Goal: Feedback & Contribution: Contribute content

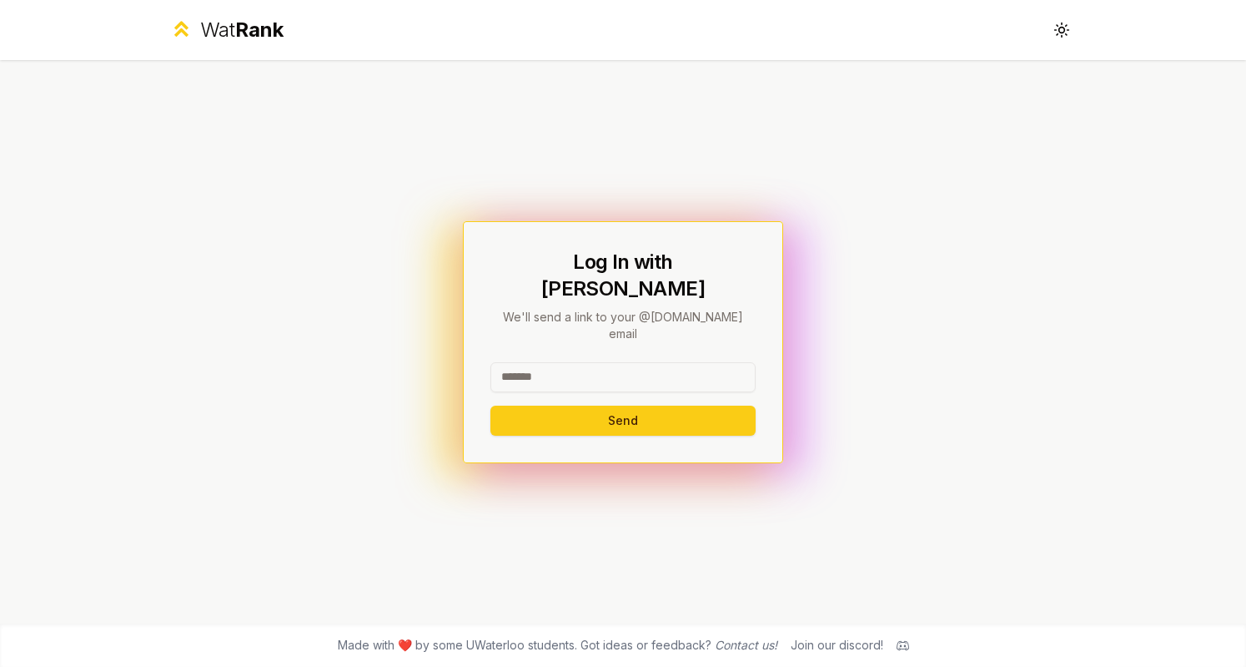
click at [587, 362] on input at bounding box center [623, 377] width 265 height 30
type input "********"
click at [491, 405] on button "Send" at bounding box center [623, 420] width 265 height 30
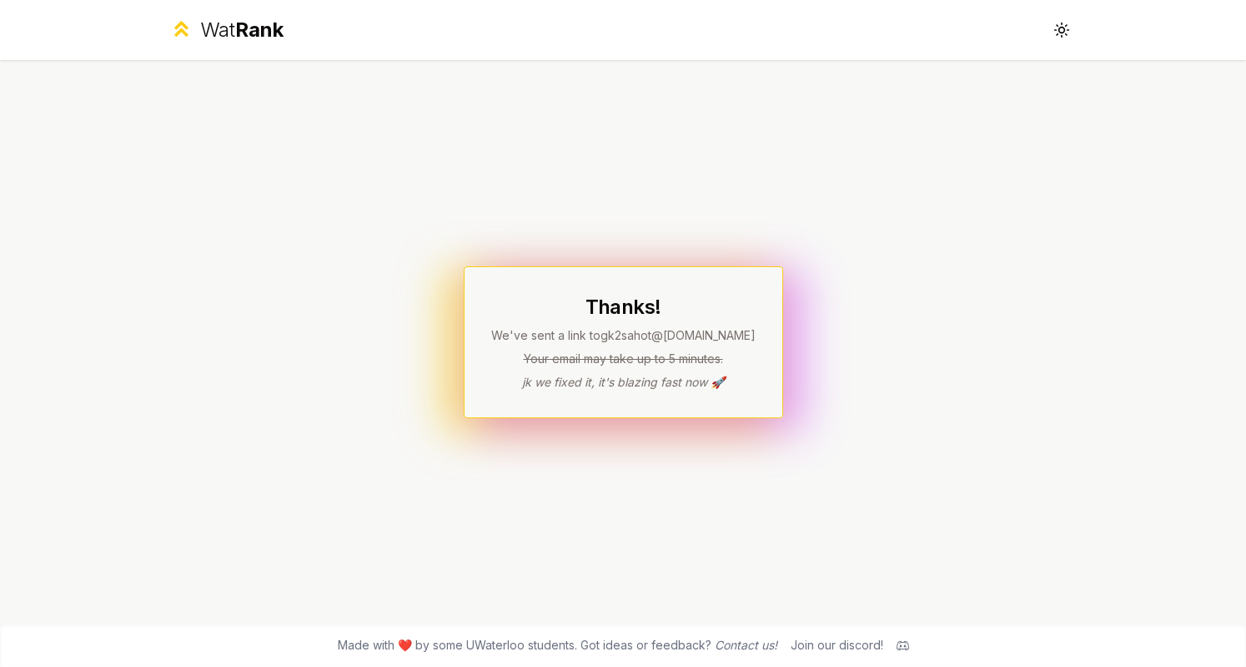
click at [1059, 38] on icon at bounding box center [1062, 30] width 16 height 16
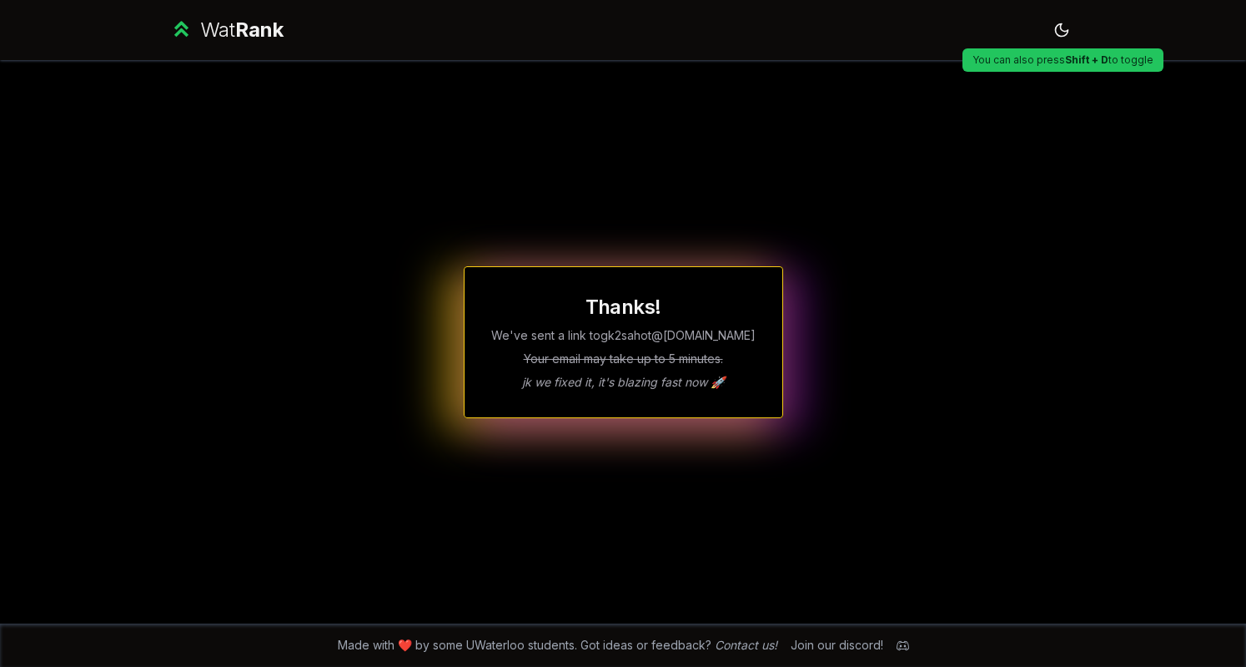
click at [624, 359] on p "Your email may take up to 5 minutes." at bounding box center [623, 358] width 264 height 17
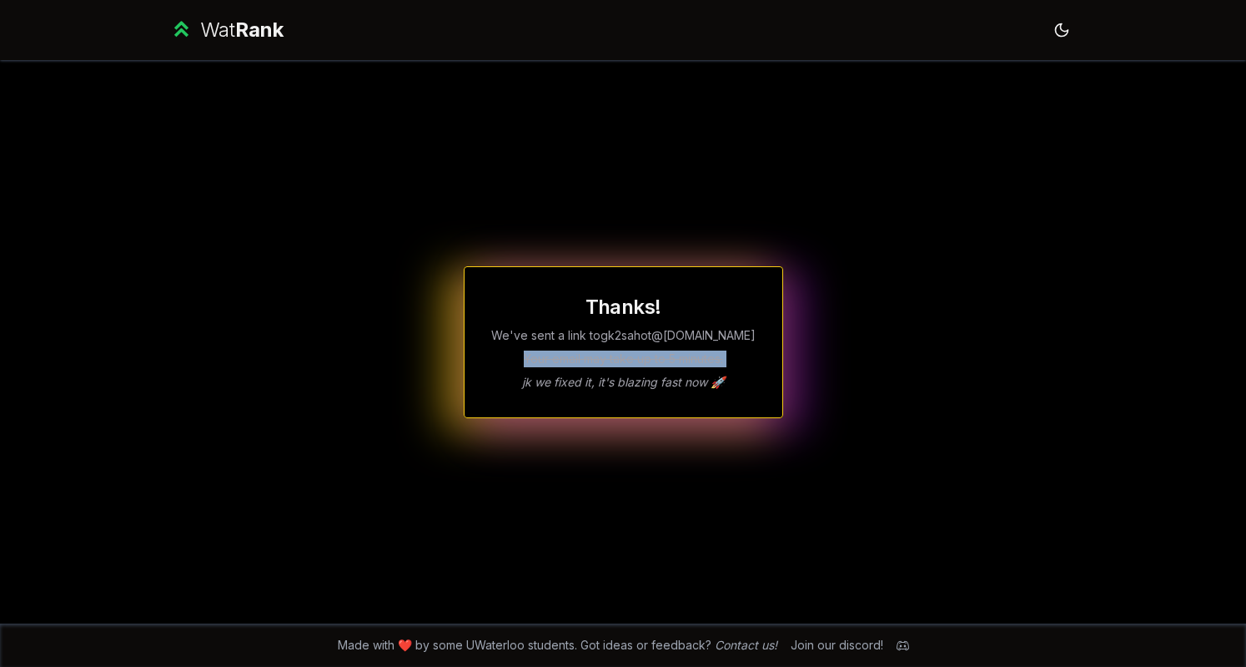
click at [624, 359] on p "Your email may take up to 5 minutes." at bounding box center [623, 358] width 264 height 17
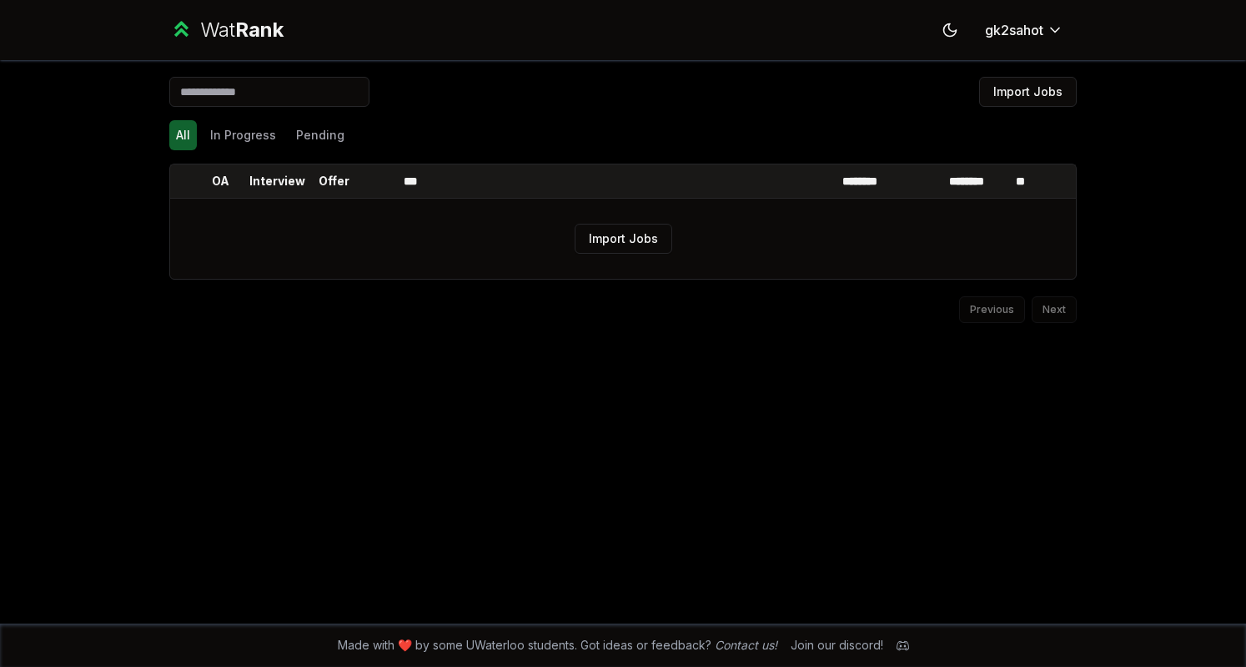
click at [607, 232] on button "Import Jobs" at bounding box center [624, 239] width 98 height 30
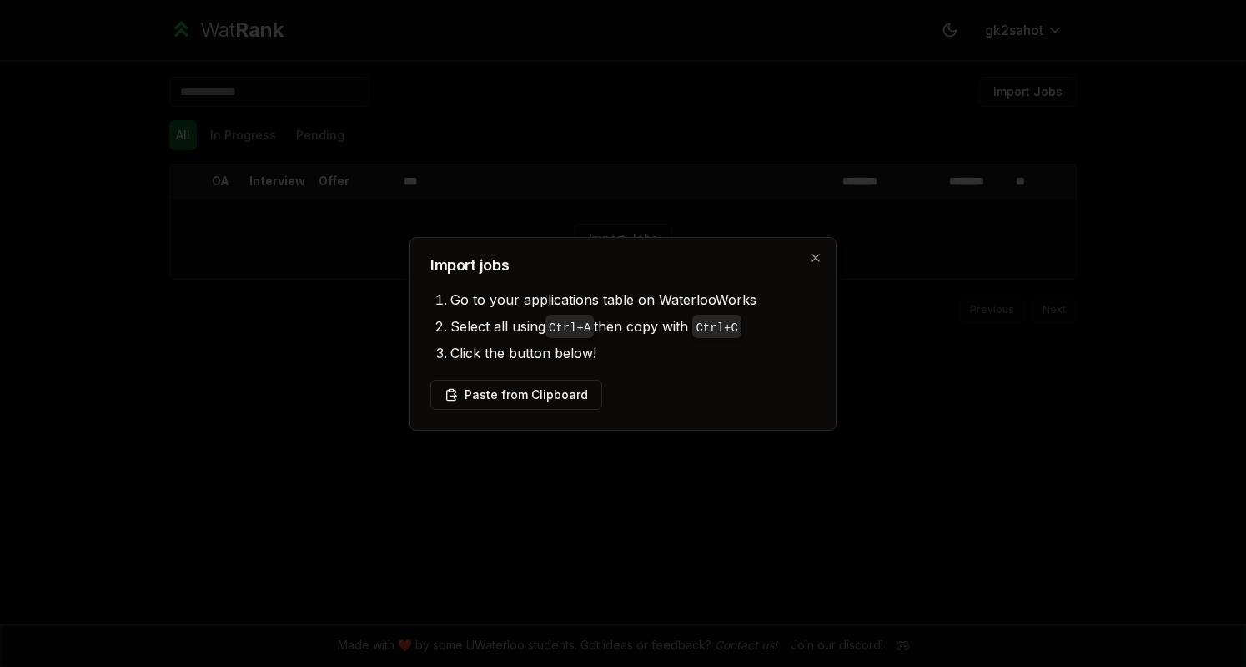
click at [547, 382] on button "Paste from Clipboard" at bounding box center [516, 395] width 172 height 30
click at [566, 390] on button "Paste from Clipboard" at bounding box center [516, 395] width 172 height 30
click at [547, 400] on button "Paste from Clipboard" at bounding box center [516, 395] width 172 height 30
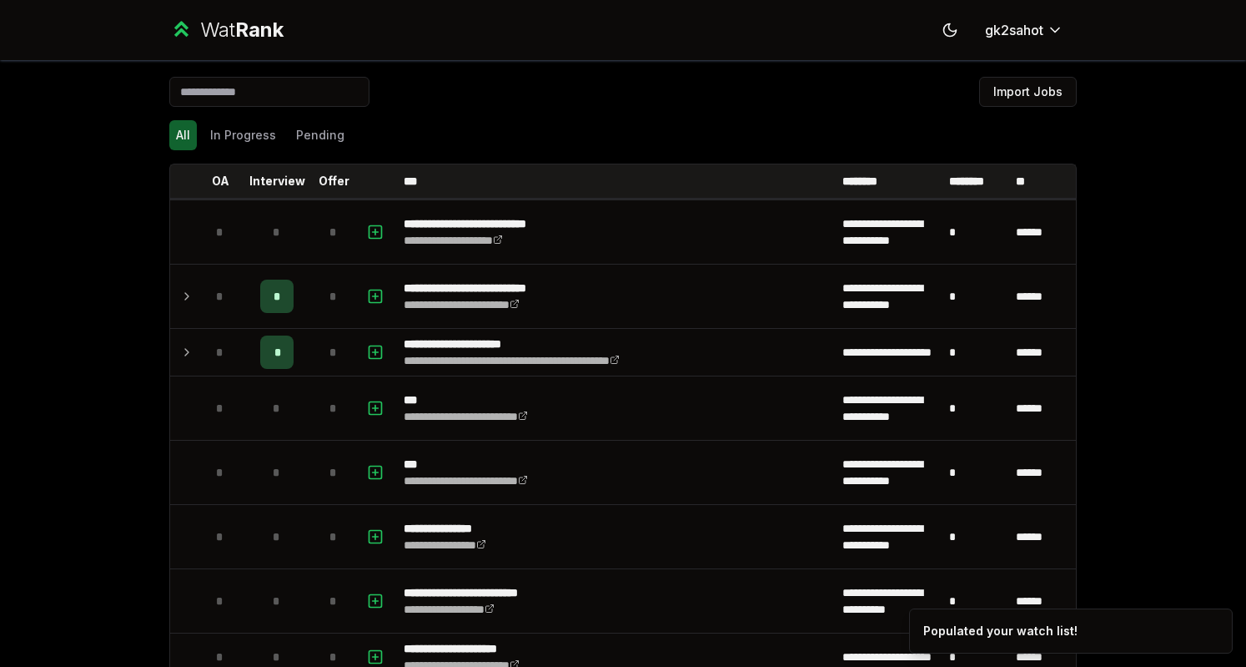
click at [169, 295] on div "**********" at bounding box center [623, 678] width 908 height 1029
click at [180, 298] on icon at bounding box center [186, 296] width 13 height 20
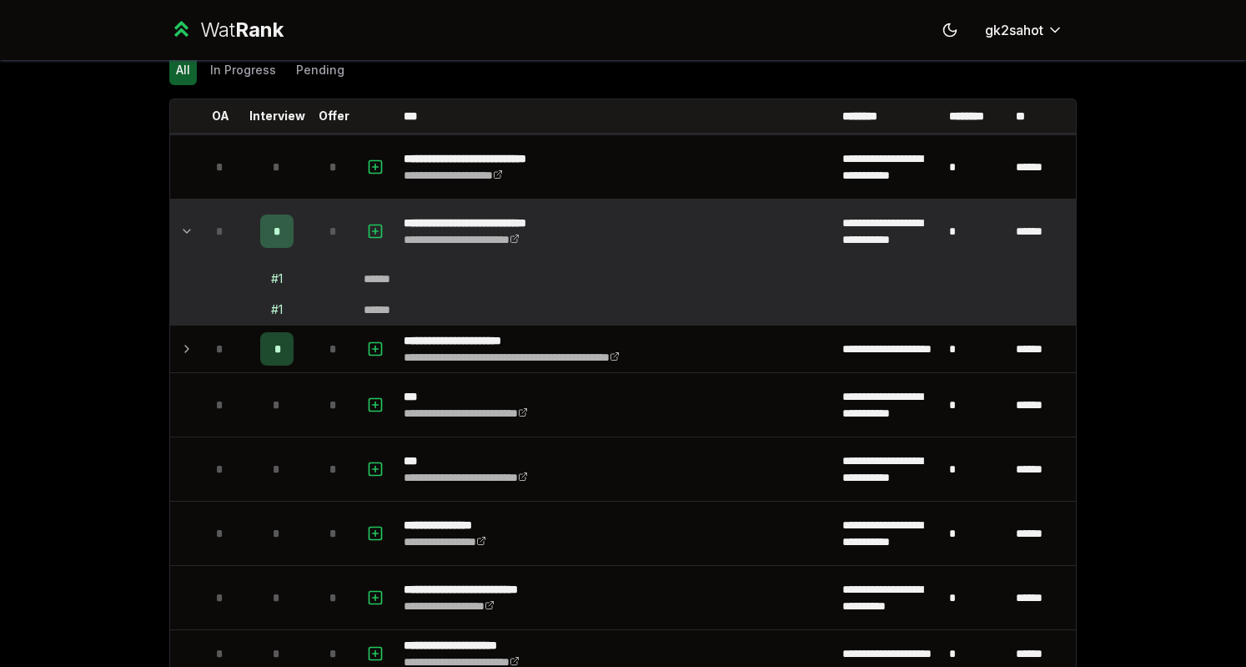
scroll to position [68, 0]
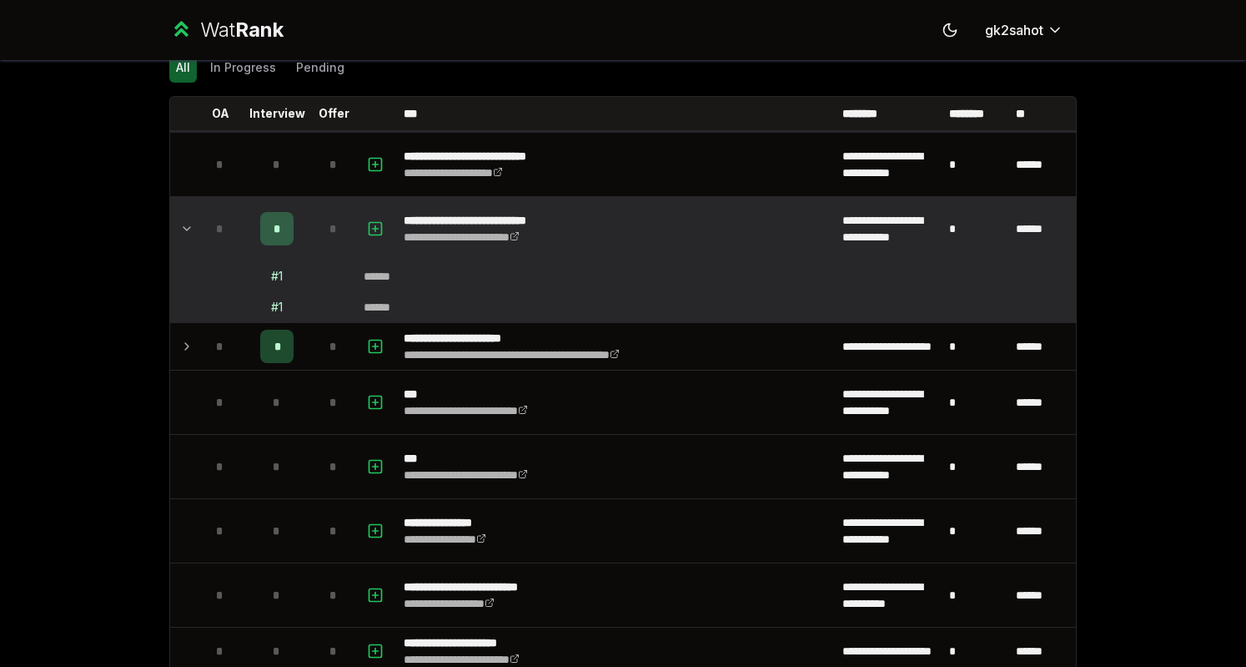
click at [189, 345] on td at bounding box center [183, 346] width 27 height 47
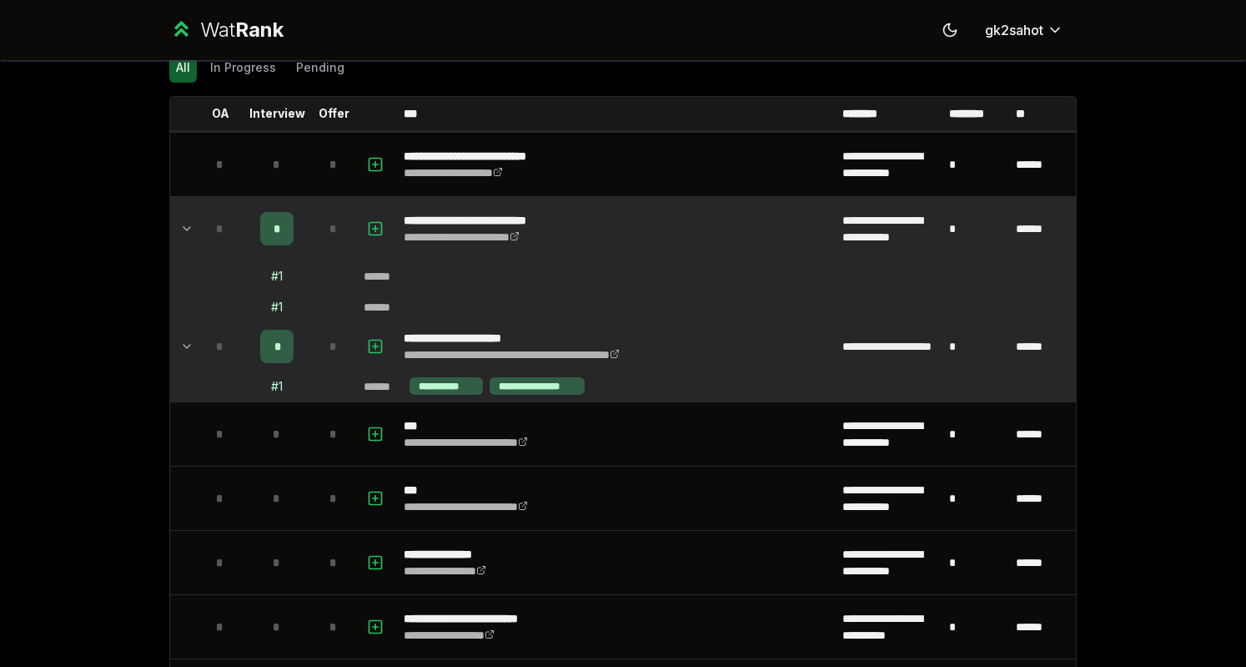
click at [278, 342] on div "*" at bounding box center [276, 346] width 33 height 33
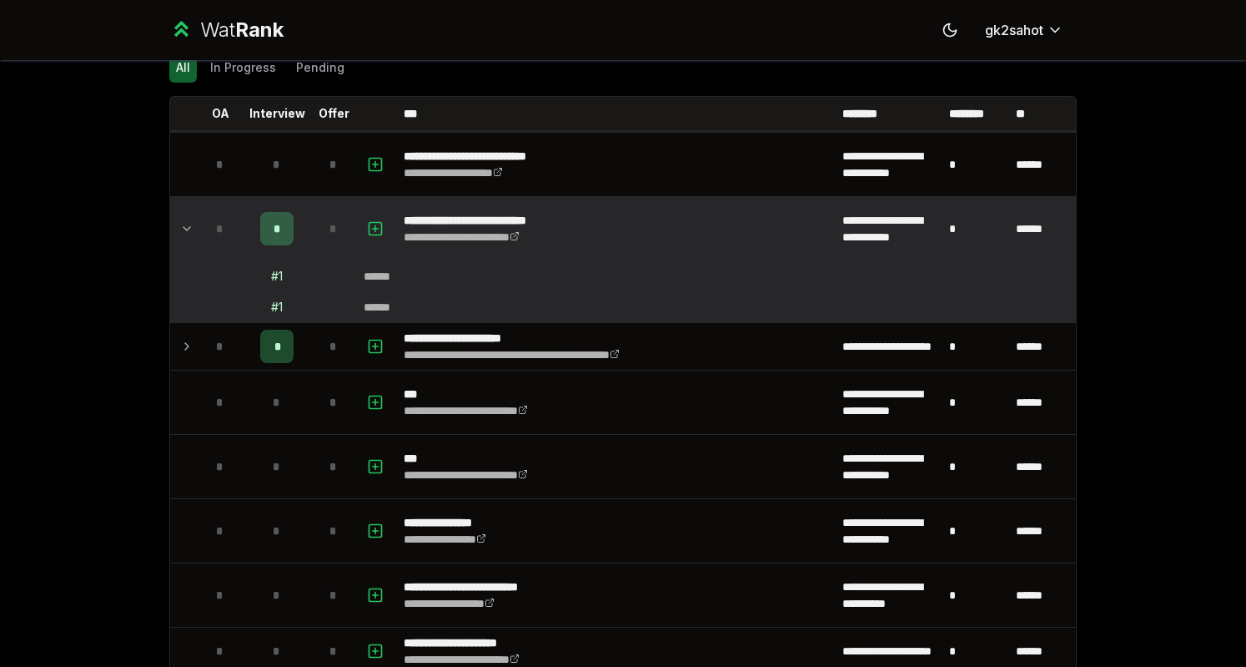
click at [278, 342] on div "*" at bounding box center [276, 346] width 33 height 33
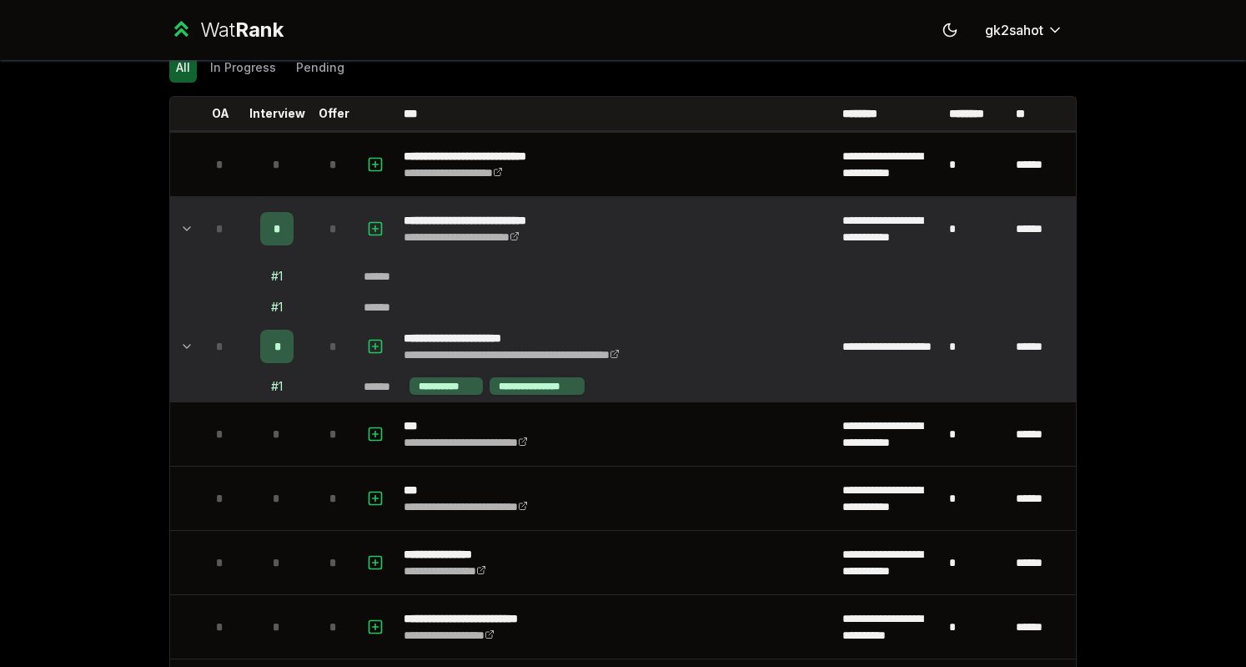
click at [404, 333] on p "**********" at bounding box center [543, 338] width 279 height 17
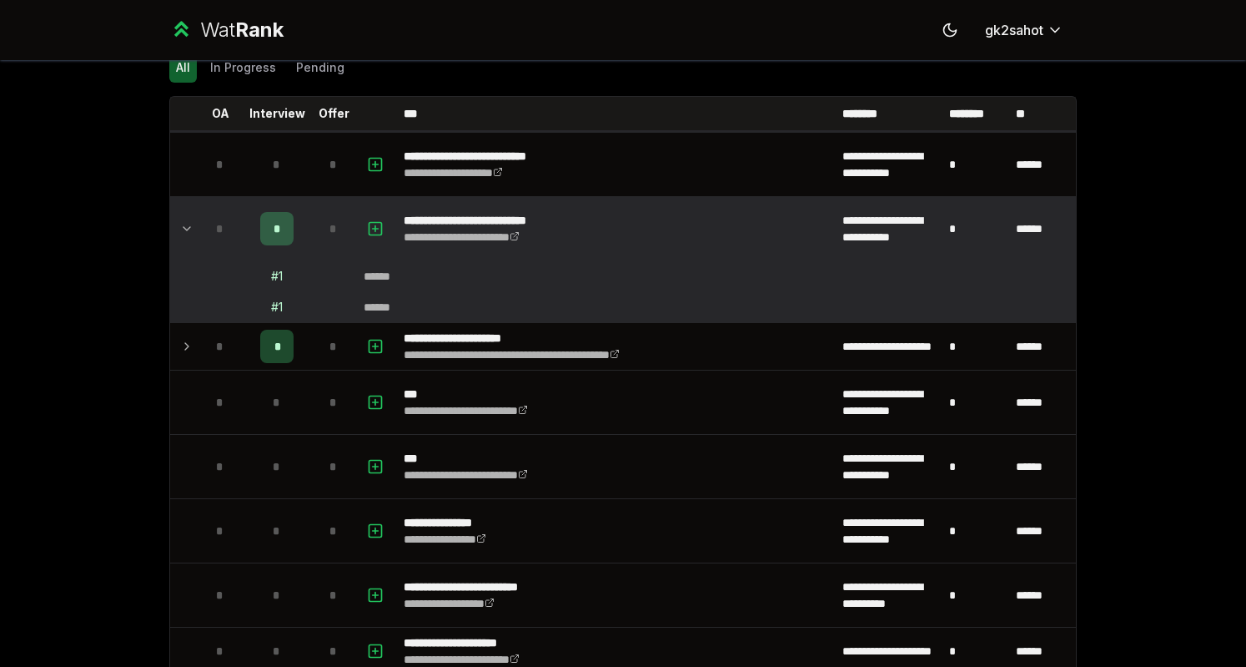
click at [450, 341] on p "**********" at bounding box center [543, 338] width 279 height 17
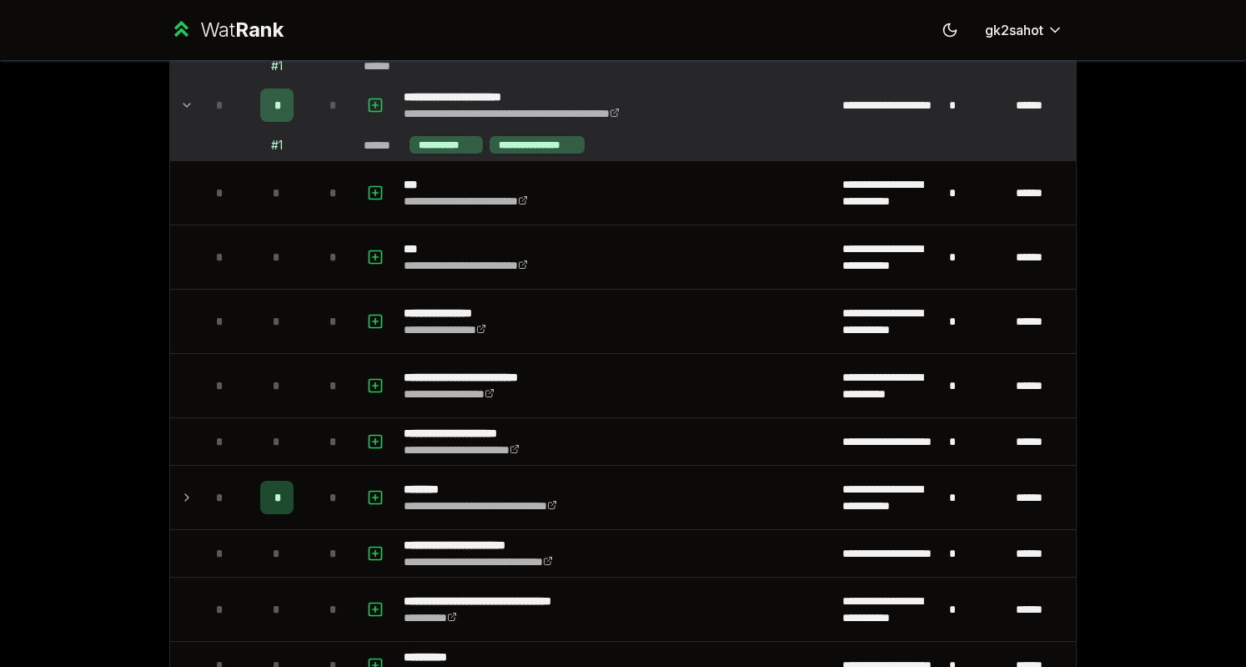
scroll to position [0, 0]
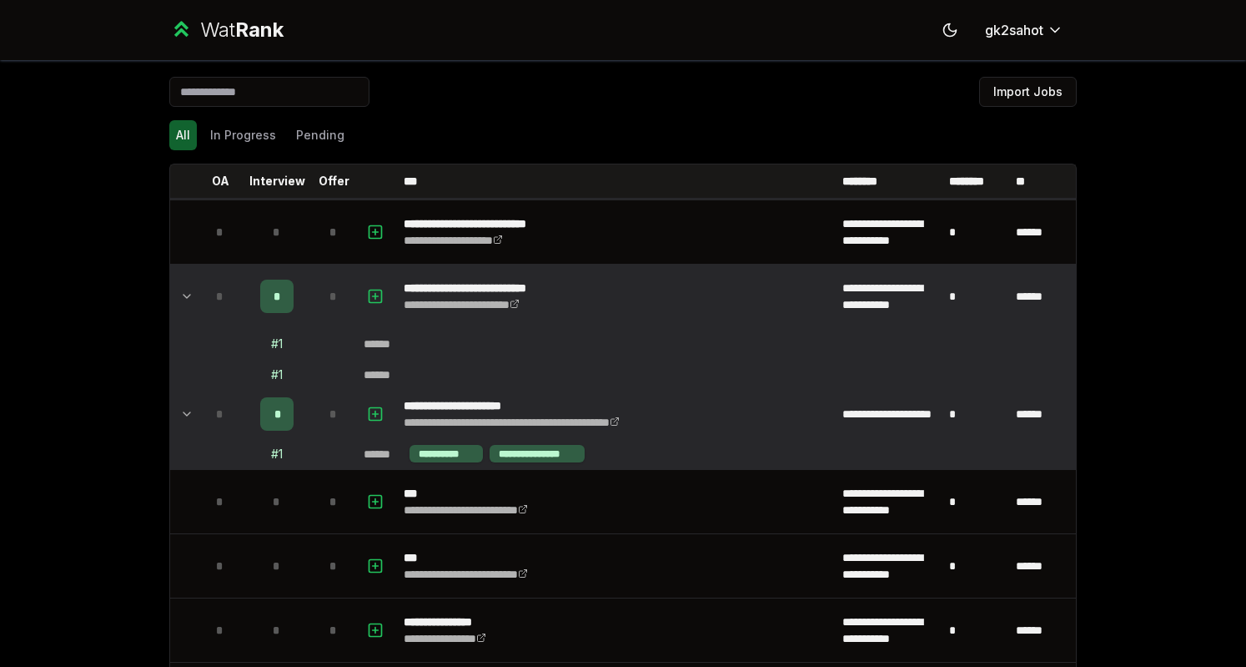
click at [244, 128] on button "In Progress" at bounding box center [243, 135] width 79 height 30
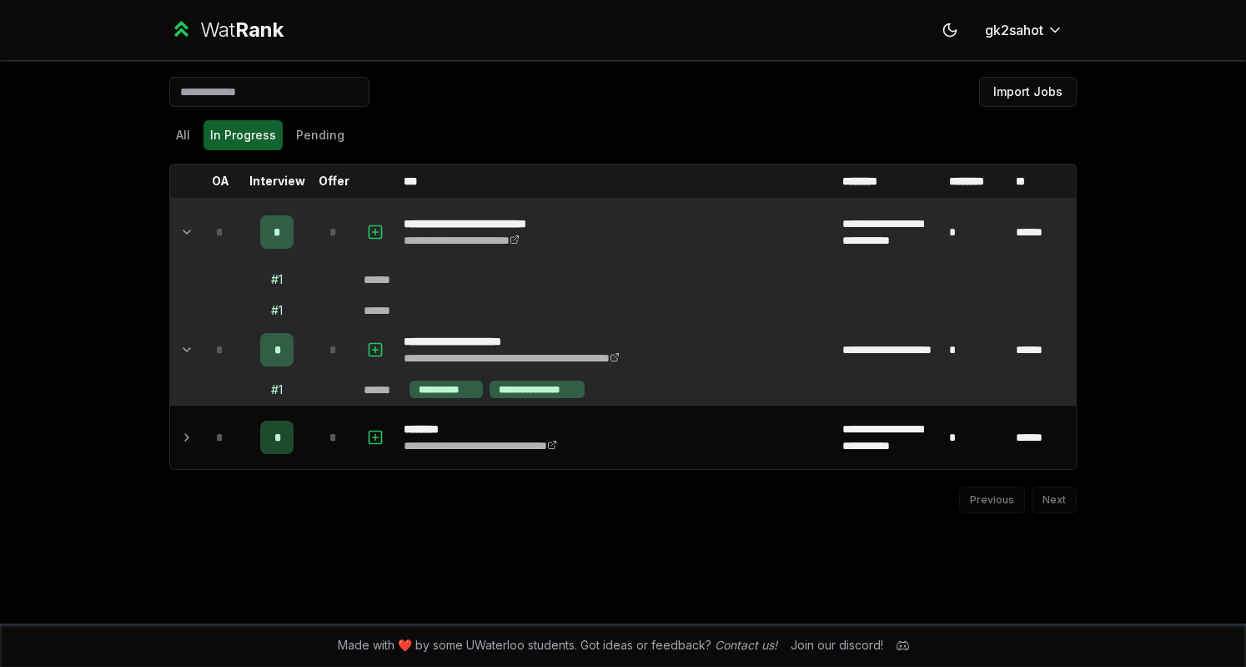
click at [320, 427] on div "*" at bounding box center [333, 436] width 33 height 33
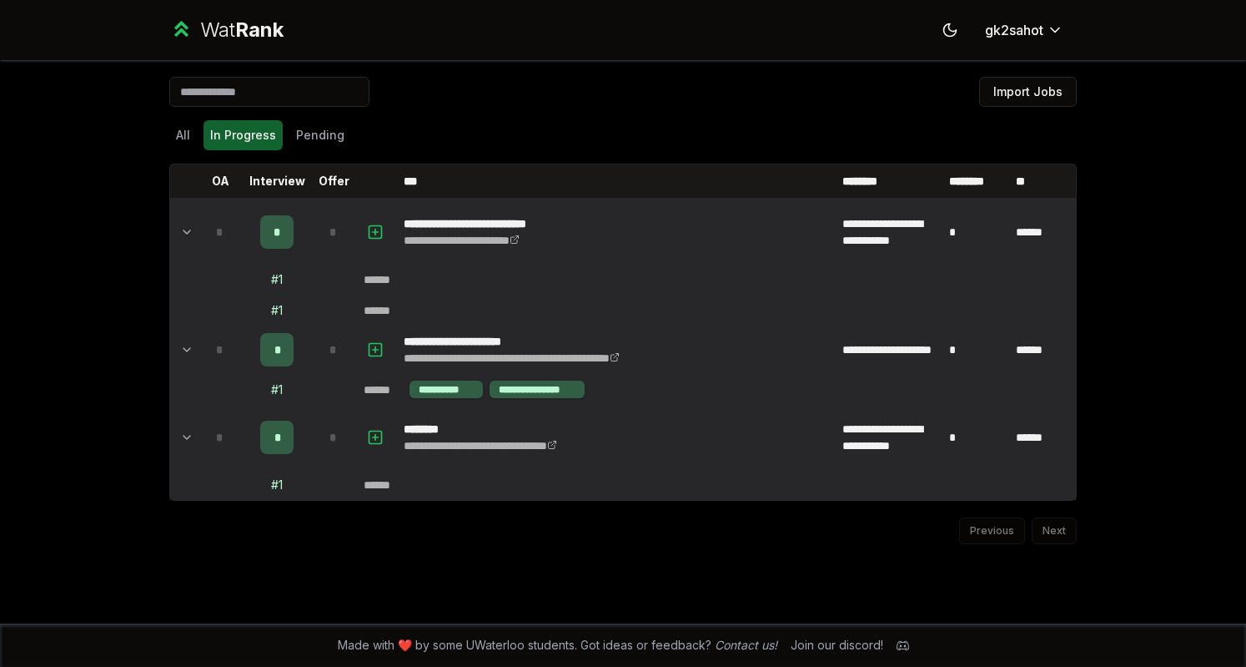
click at [321, 365] on td "*" at bounding box center [333, 349] width 47 height 47
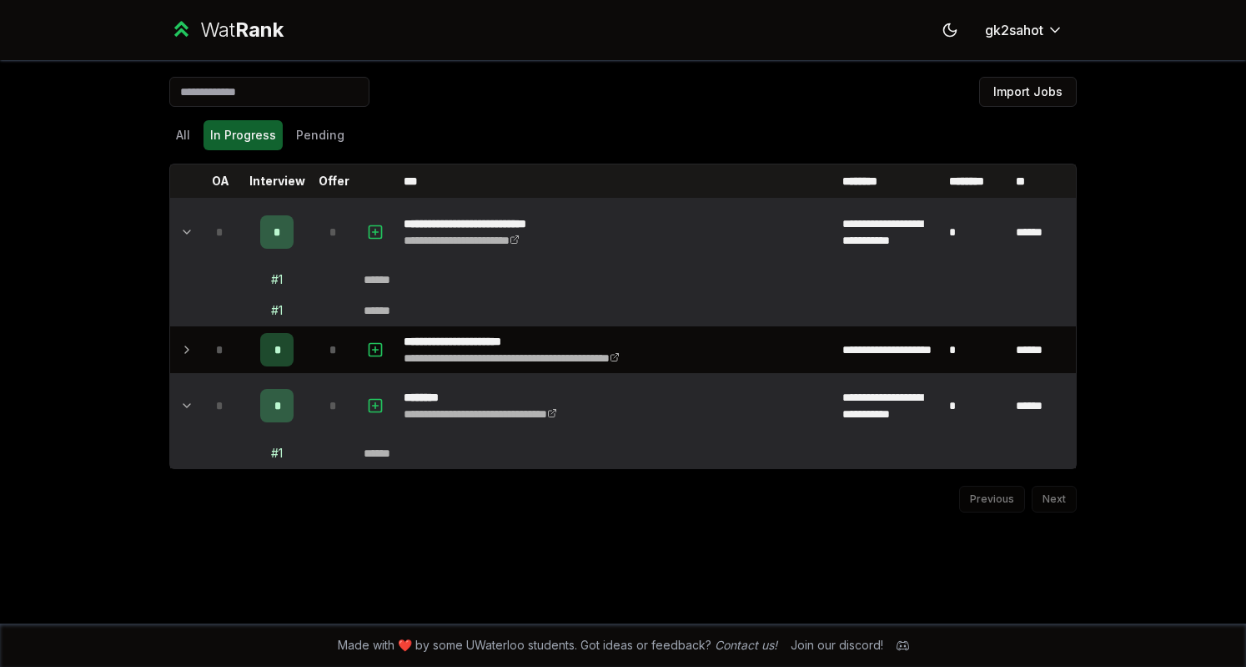
click at [321, 365] on td "*" at bounding box center [333, 349] width 47 height 47
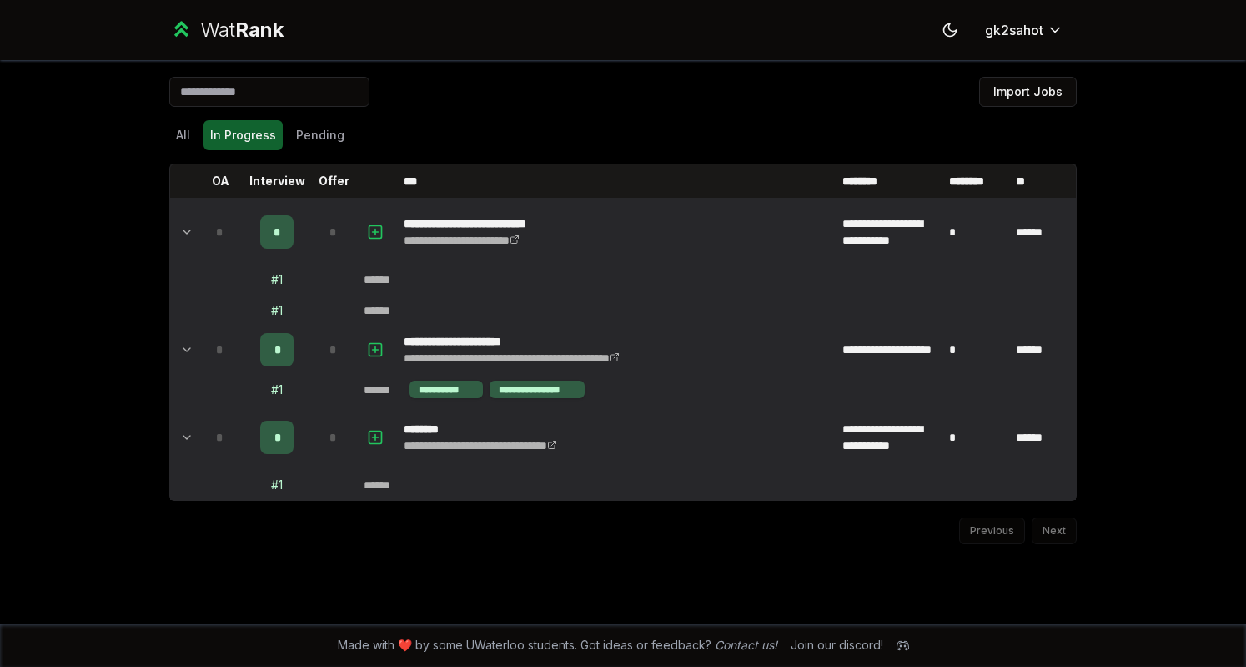
click at [959, 353] on td "*" at bounding box center [976, 349] width 67 height 47
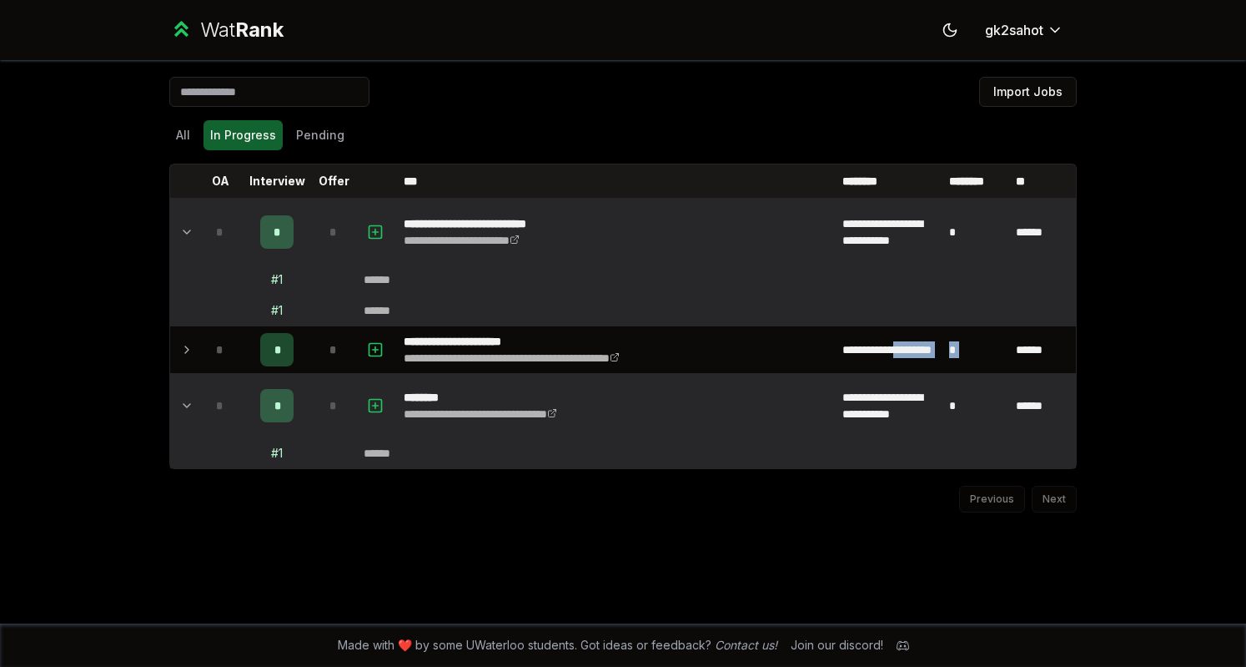
drag, startPoint x: 959, startPoint y: 353, endPoint x: 926, endPoint y: 338, distance: 35.8
click at [926, 338] on tr "**********" at bounding box center [623, 350] width 906 height 48
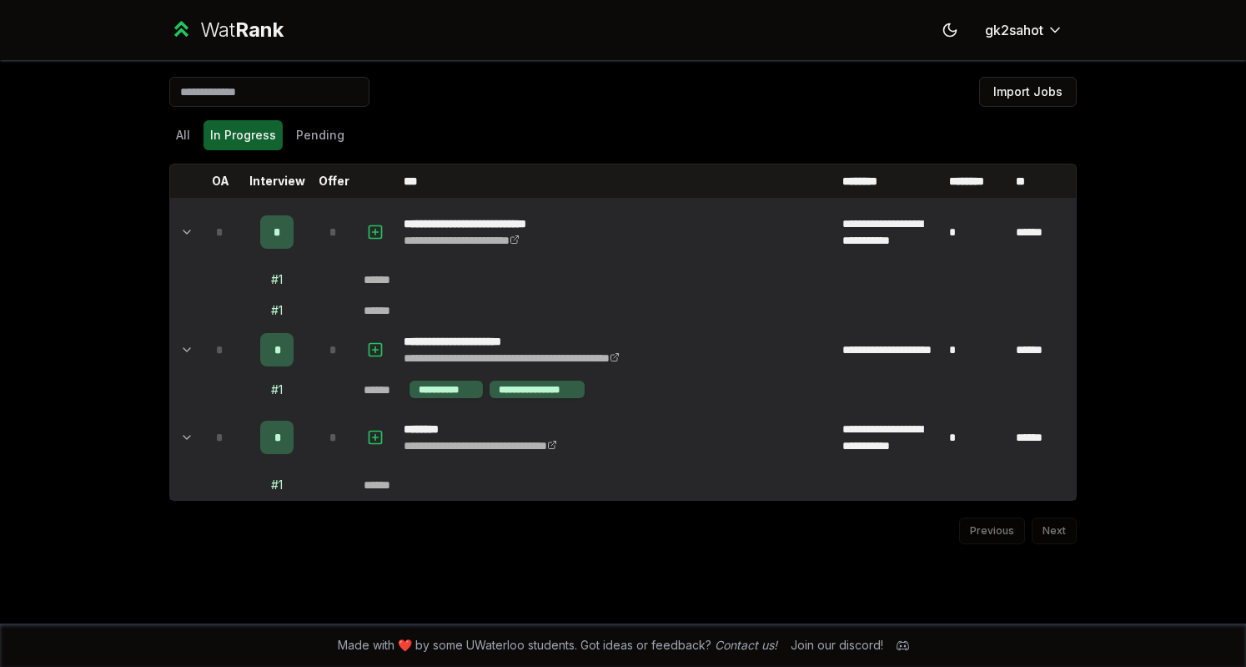
click at [1057, 525] on div "Previous Next" at bounding box center [623, 522] width 908 height 43
click at [296, 184] on p "Interview" at bounding box center [277, 181] width 56 height 17
click at [1015, 37] on html "**********" at bounding box center [623, 333] width 1246 height 667
click at [310, 137] on html "**********" at bounding box center [623, 333] width 1246 height 667
click at [310, 137] on button "Pending" at bounding box center [321, 135] width 62 height 30
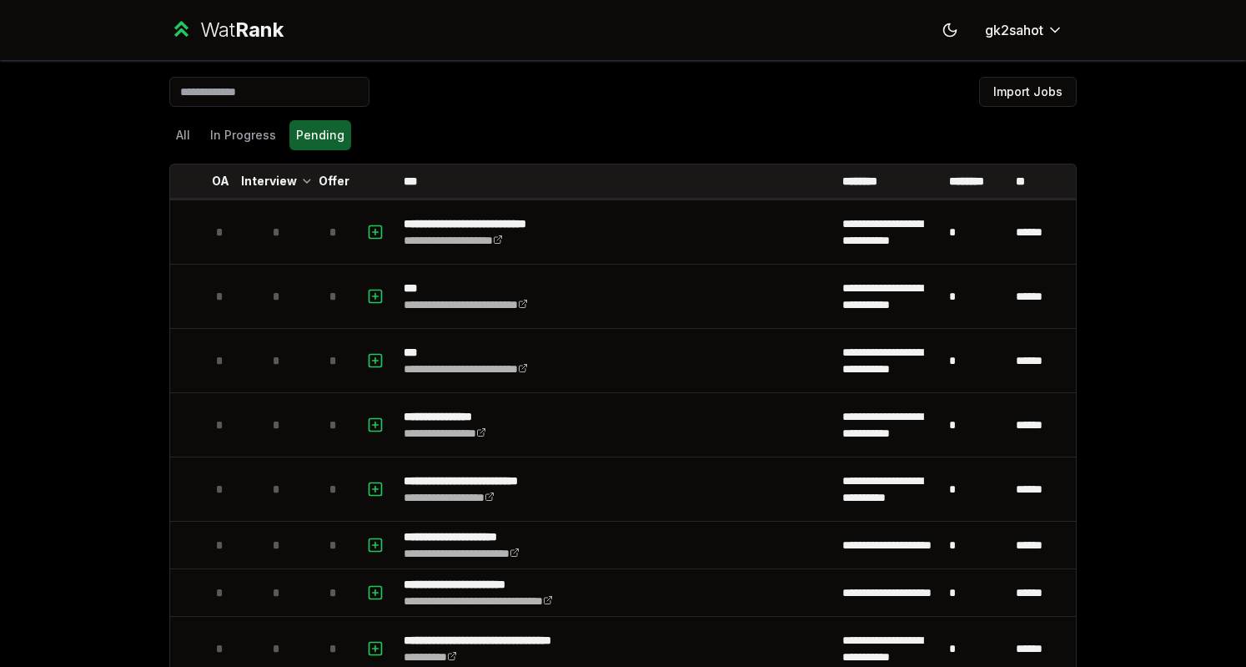
click at [184, 137] on button "All" at bounding box center [183, 135] width 28 height 30
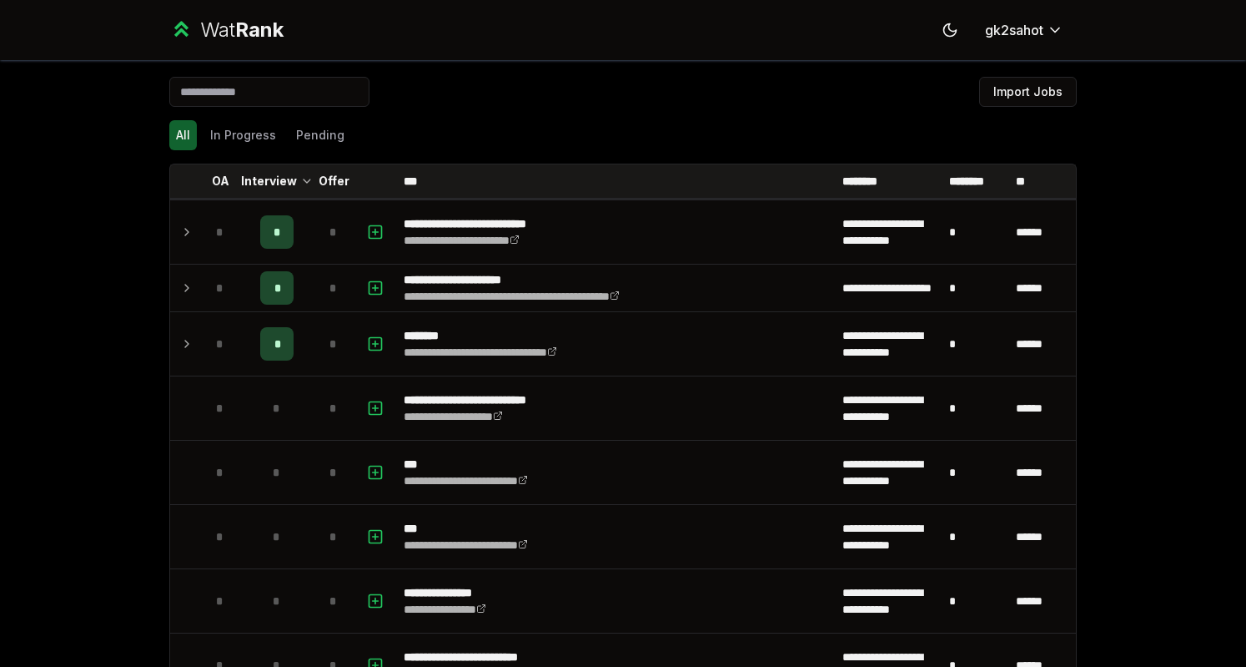
click at [231, 141] on button "In Progress" at bounding box center [243, 135] width 79 height 30
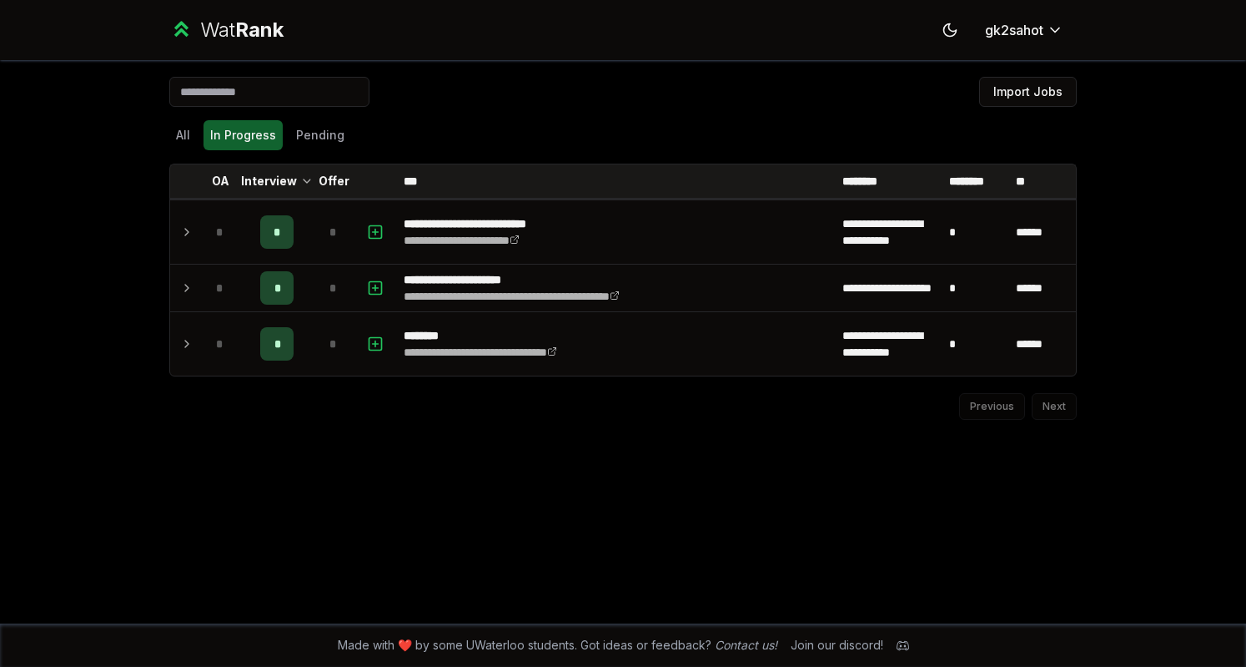
click at [265, 223] on div "*" at bounding box center [276, 231] width 33 height 33
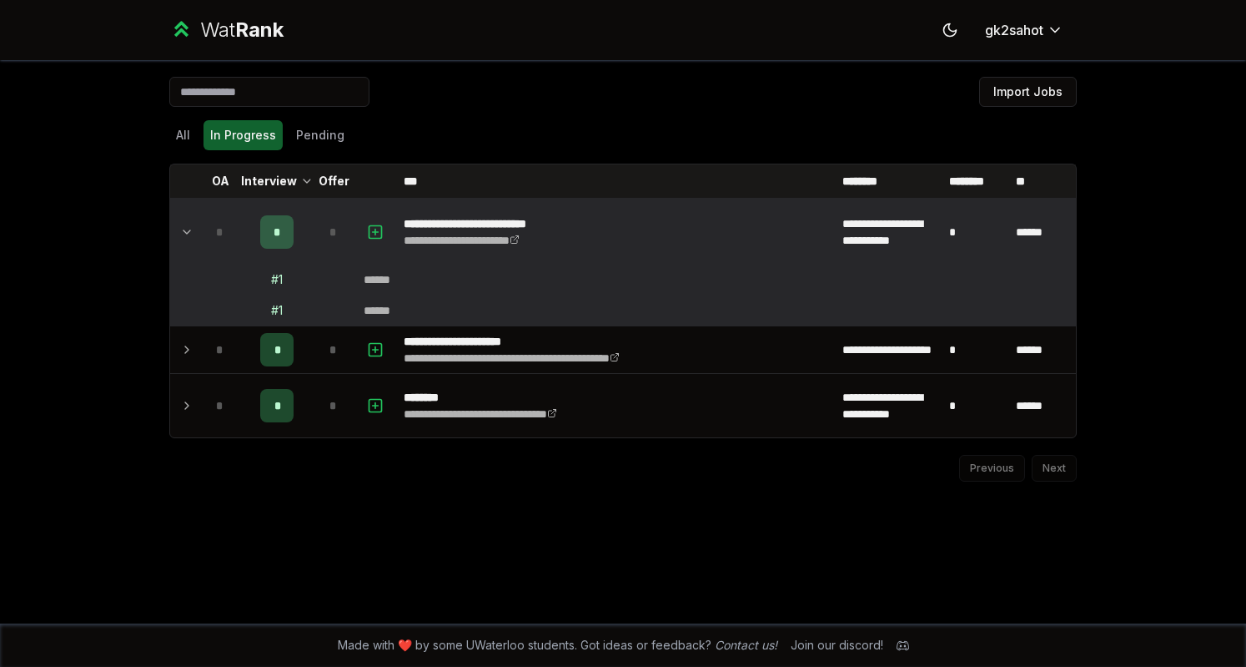
click at [289, 328] on td "*" at bounding box center [277, 349] width 67 height 47
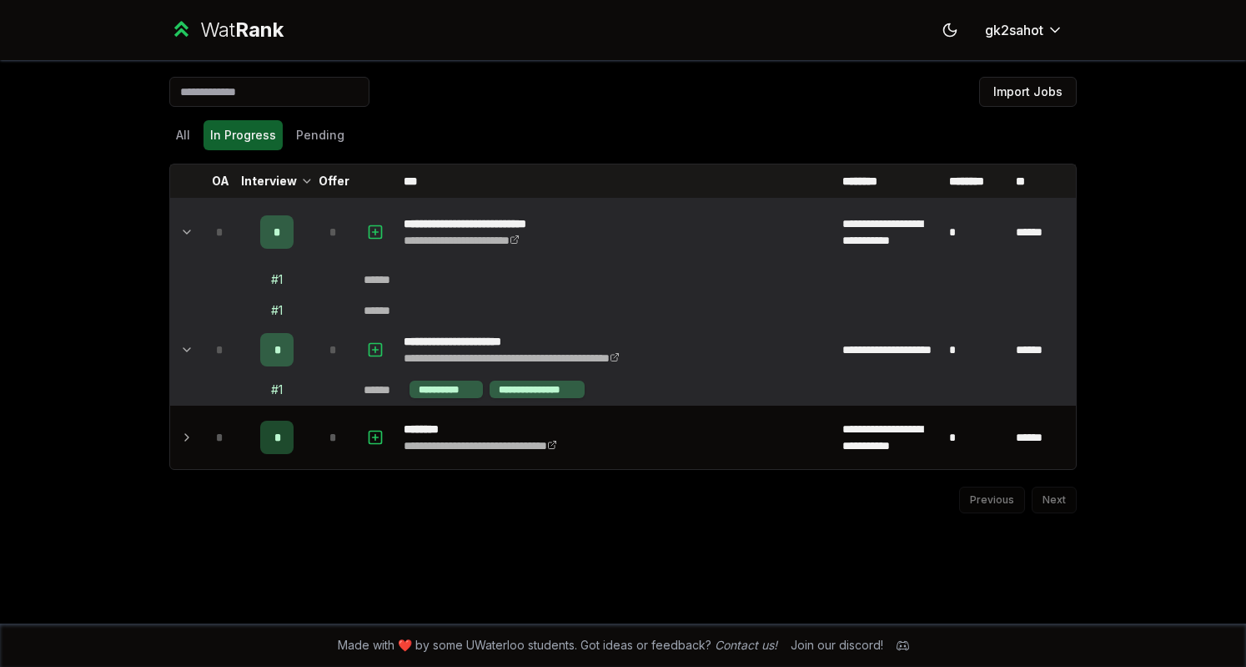
click at [289, 420] on div "*" at bounding box center [276, 436] width 33 height 33
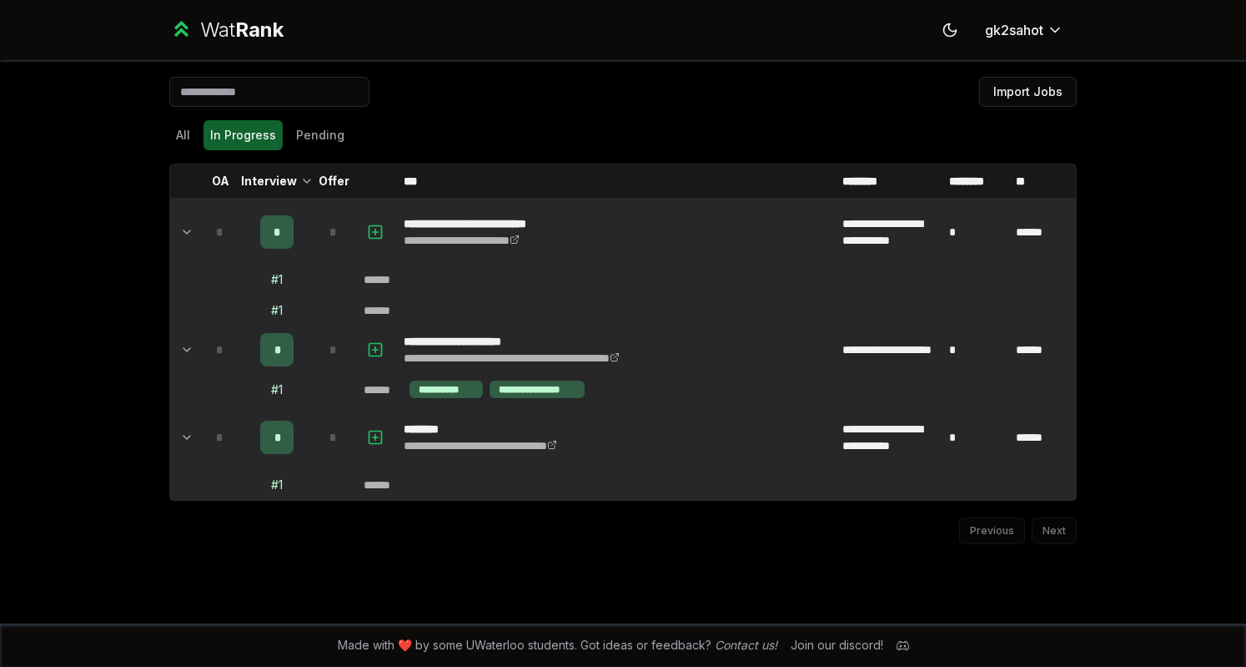
click at [557, 444] on link "**********" at bounding box center [481, 446] width 154 height 12
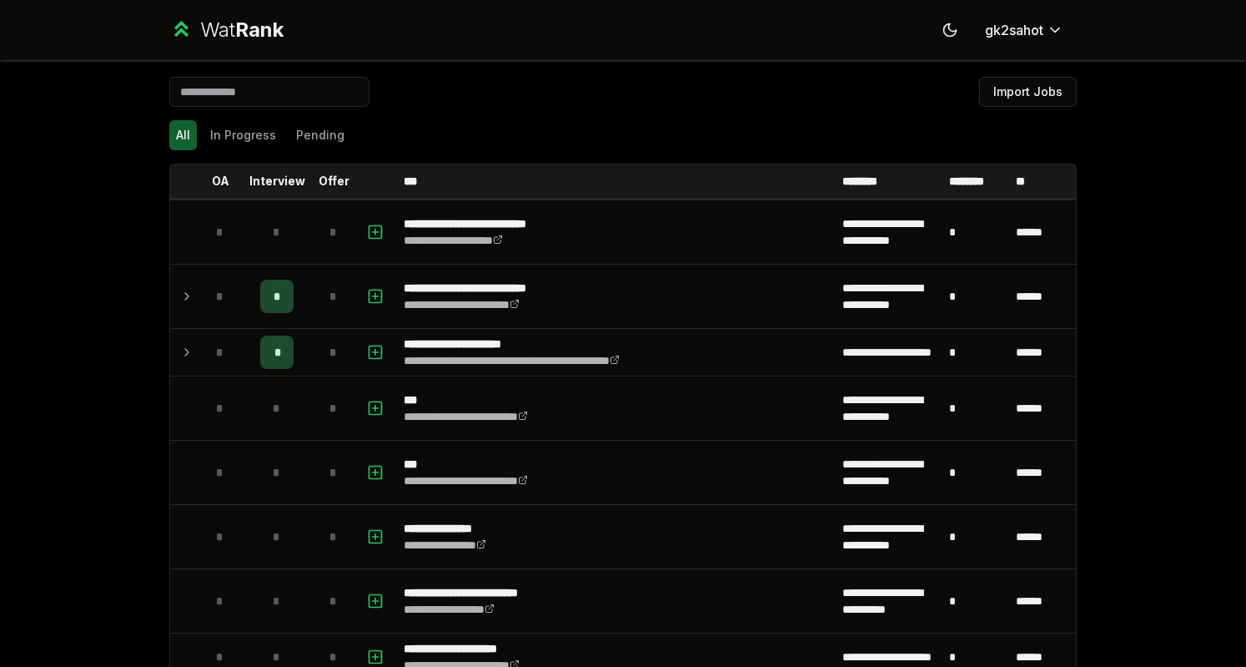
click at [305, 132] on button "Pending" at bounding box center [321, 135] width 62 height 30
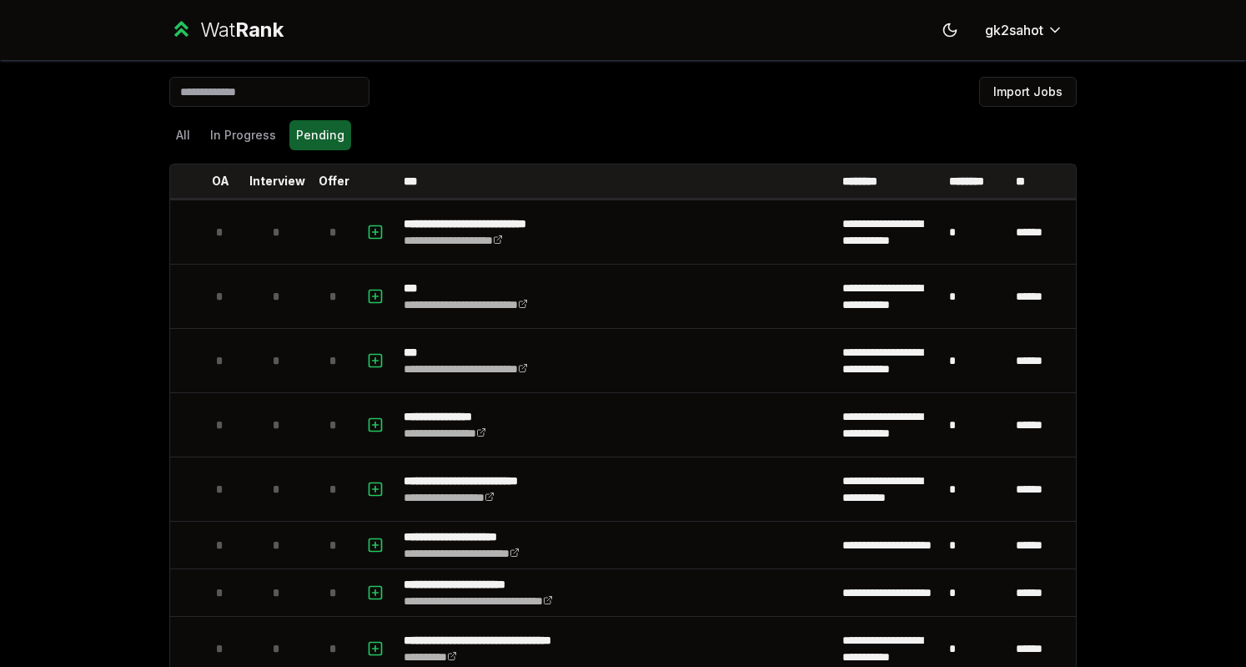
click at [241, 130] on button "In Progress" at bounding box center [243, 135] width 79 height 30
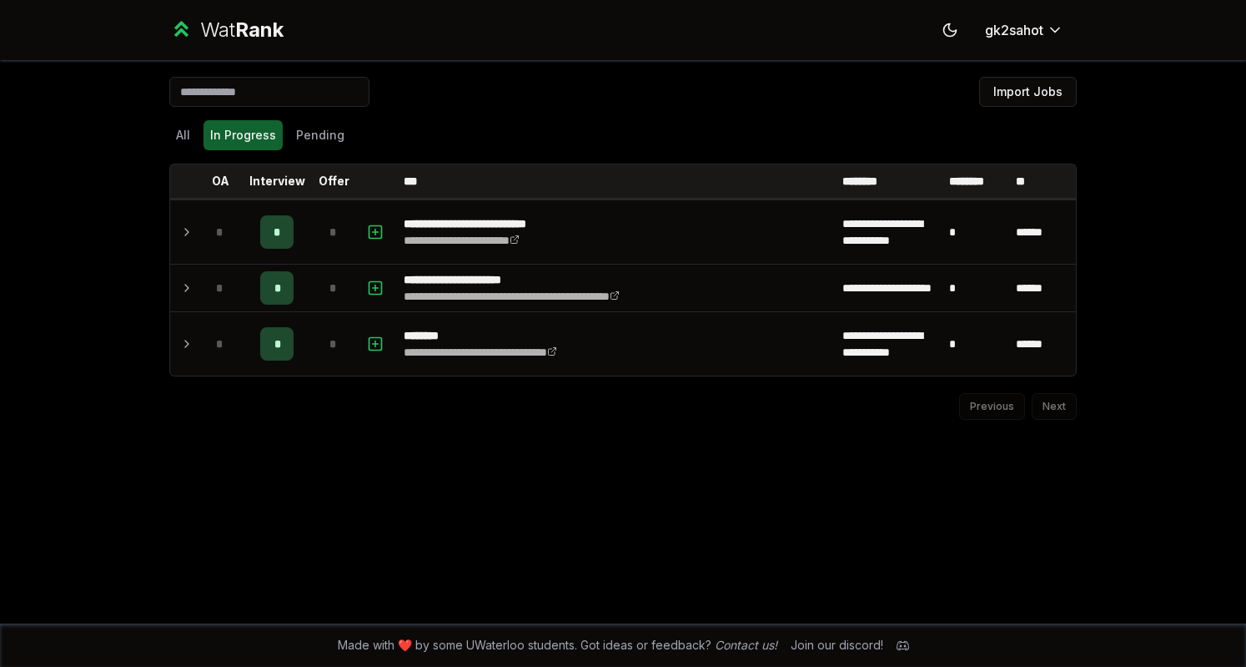
click at [373, 344] on icon "button" at bounding box center [376, 344] width 6 height 0
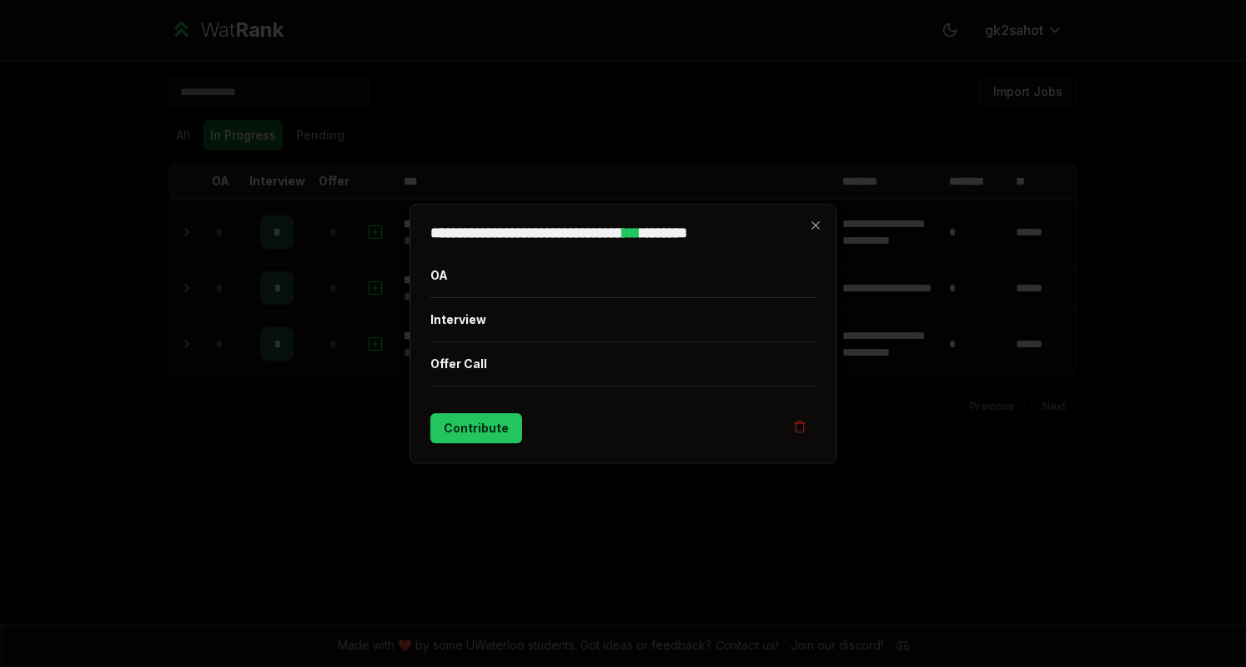
click at [467, 315] on button "Interview" at bounding box center [623, 318] width 386 height 43
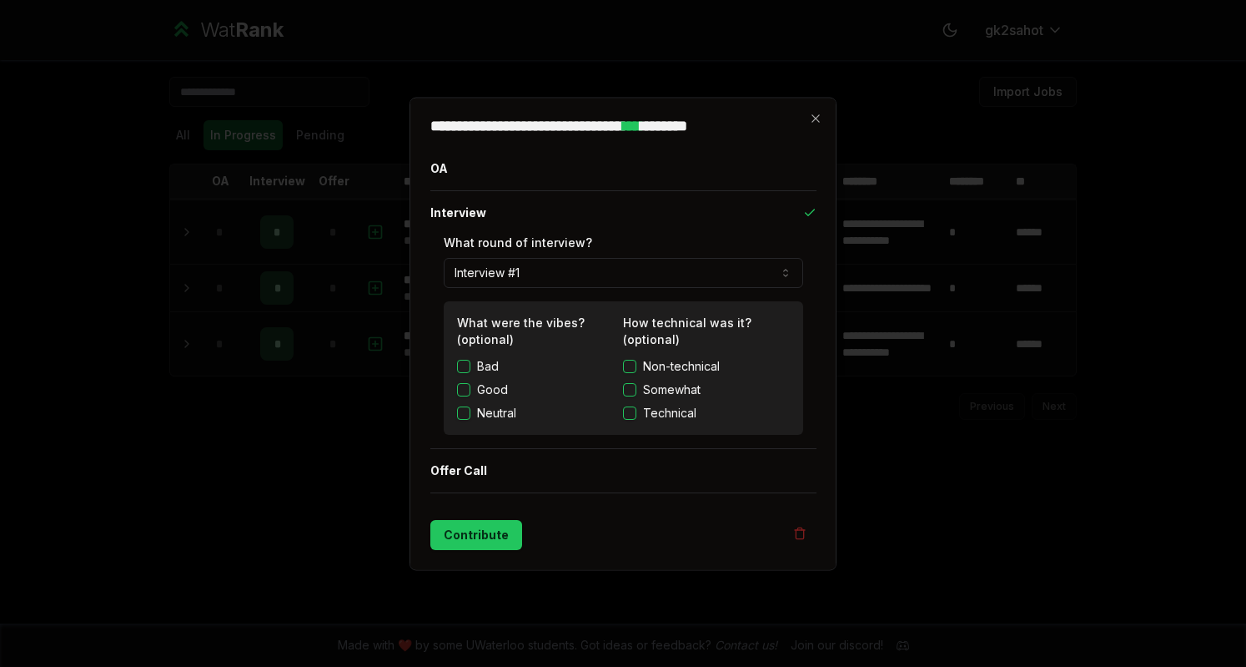
click at [501, 274] on button "Interview #1" at bounding box center [624, 272] width 360 height 30
click at [466, 394] on button "Good" at bounding box center [463, 388] width 13 height 13
click at [627, 369] on button "Non-technical" at bounding box center [629, 365] width 13 height 13
click at [482, 538] on button "Contribute" at bounding box center [476, 534] width 92 height 30
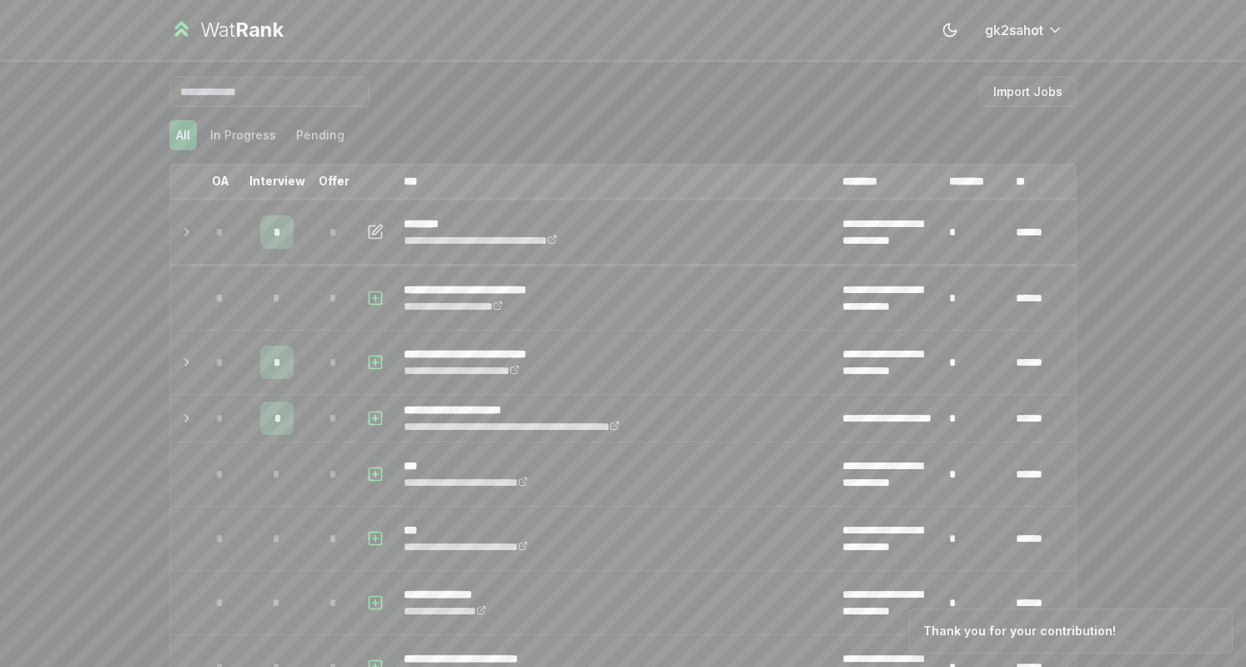
click at [278, 227] on div "*" at bounding box center [276, 231] width 33 height 33
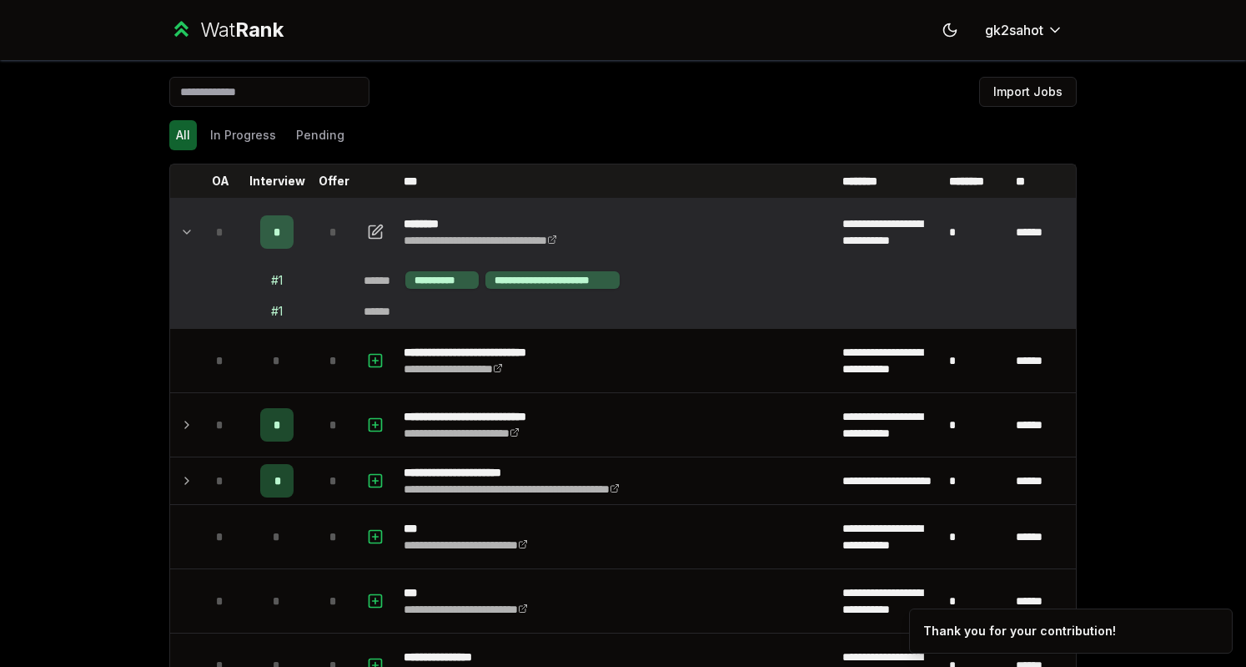
click at [270, 461] on td "*" at bounding box center [277, 480] width 67 height 47
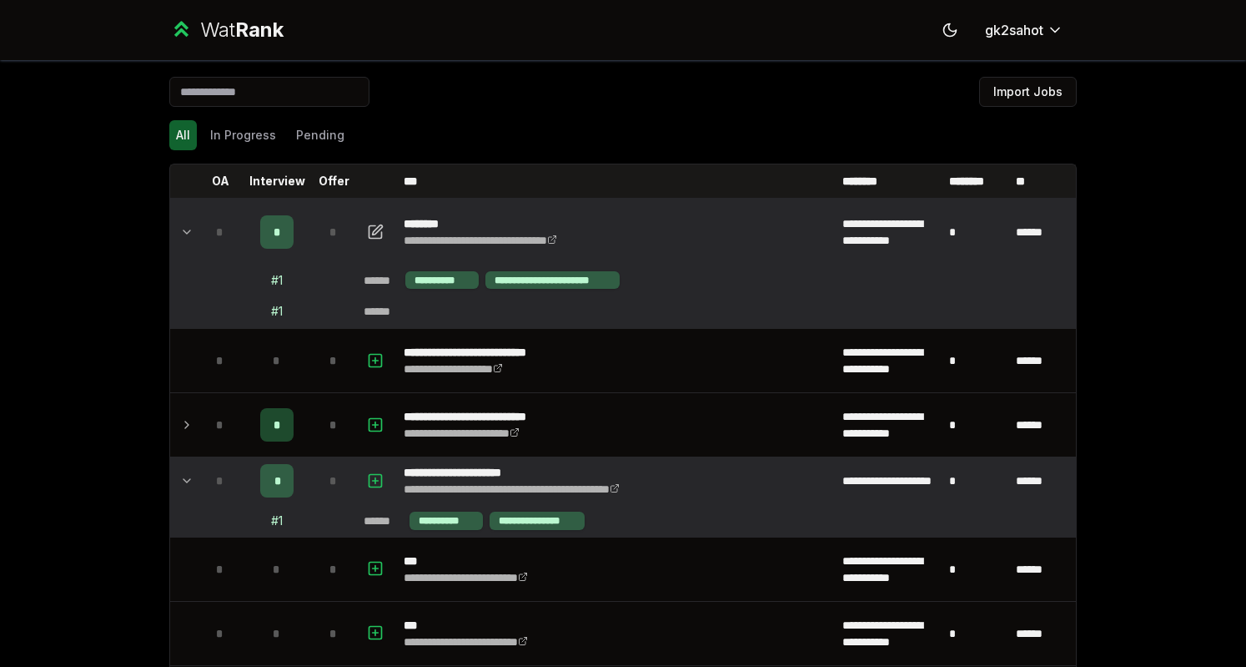
click at [285, 425] on div "*" at bounding box center [276, 424] width 33 height 33
